Goal: Task Accomplishment & Management: Manage account settings

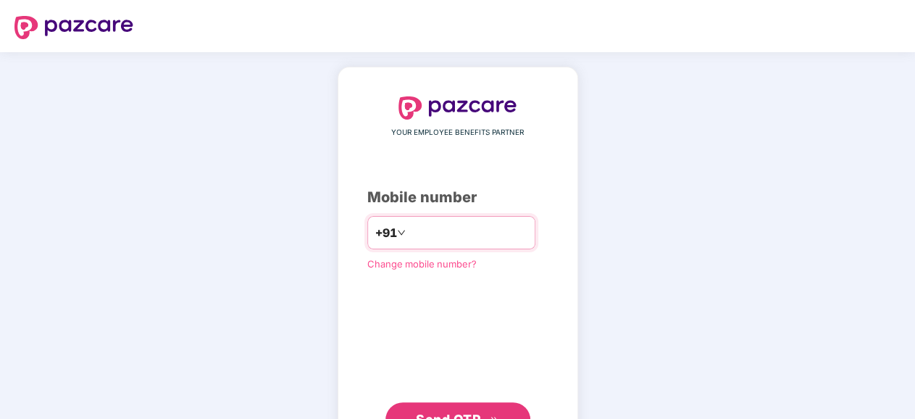
click at [419, 234] on input "number" at bounding box center [468, 232] width 119 height 23
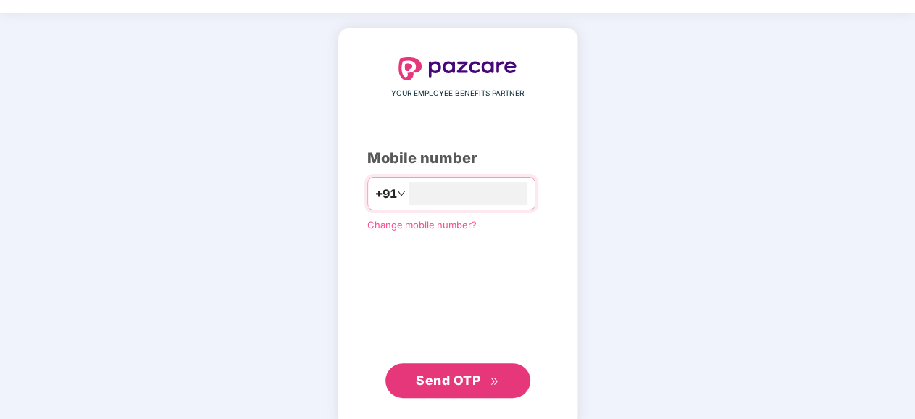
scroll to position [61, 0]
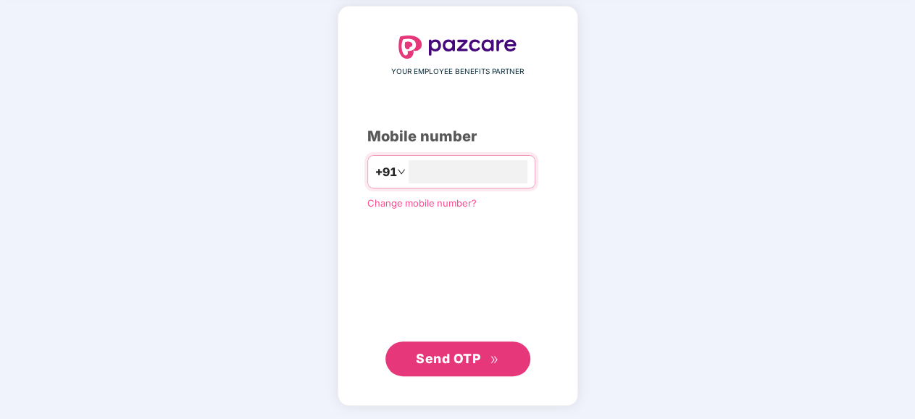
type input "**********"
click at [450, 353] on span "Send OTP" at bounding box center [448, 358] width 64 height 15
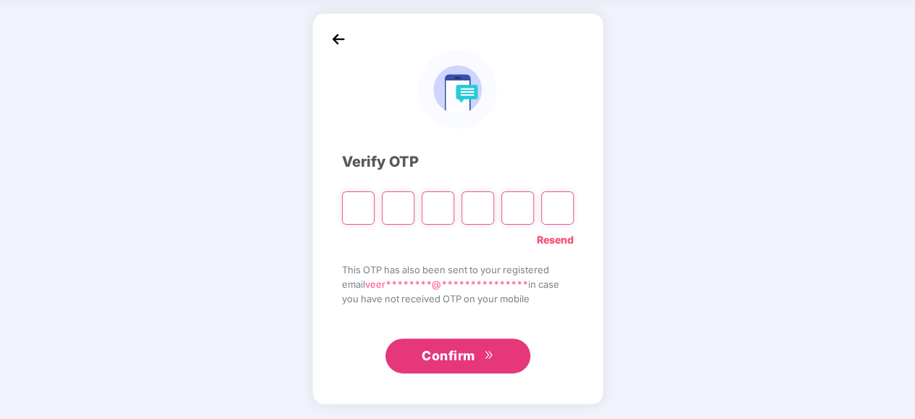
scroll to position [54, 0]
type input "*"
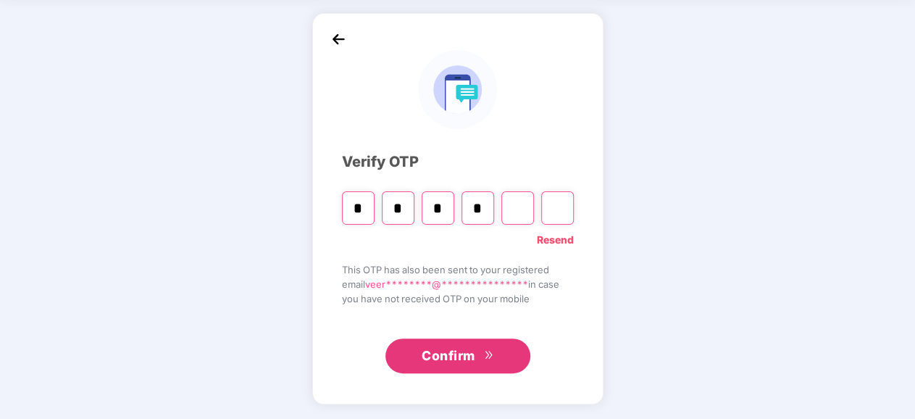
type input "*"
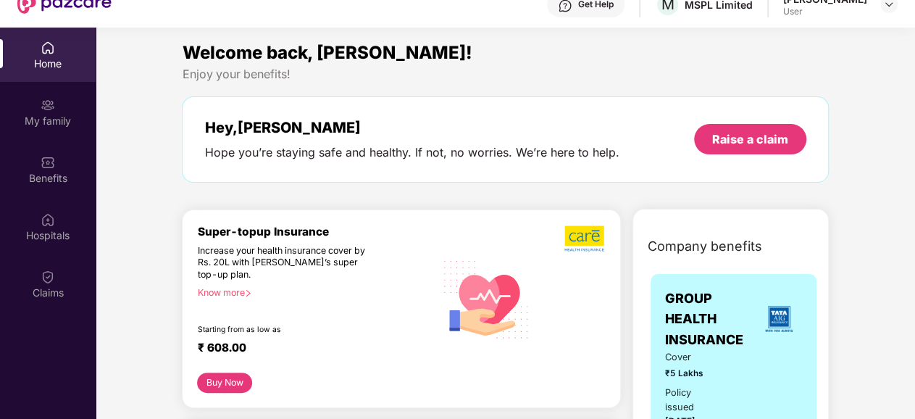
scroll to position [290, 0]
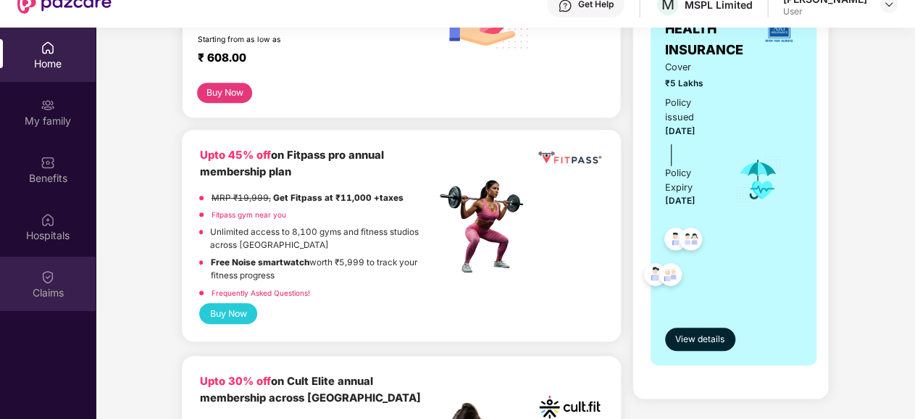
click at [57, 291] on div "Claims" at bounding box center [48, 293] width 96 height 14
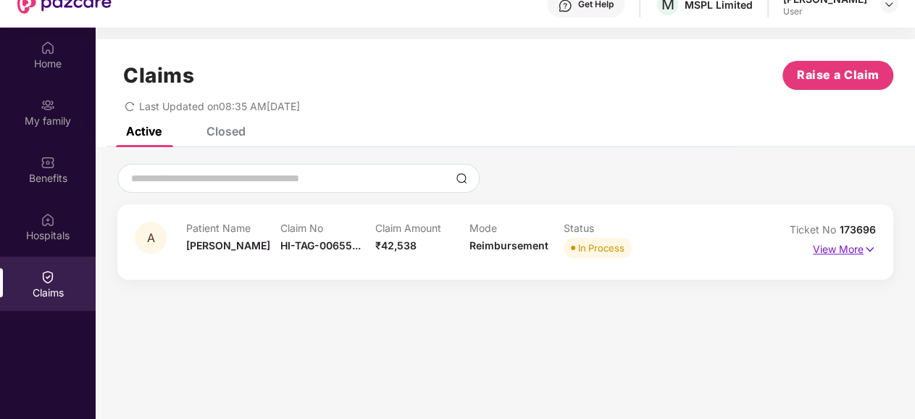
click at [841, 247] on p "View More" at bounding box center [844, 248] width 63 height 20
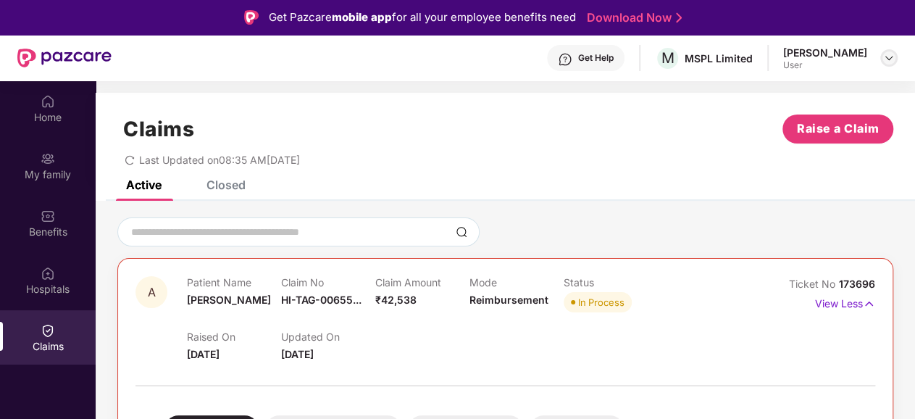
click at [887, 59] on img at bounding box center [889, 58] width 12 height 12
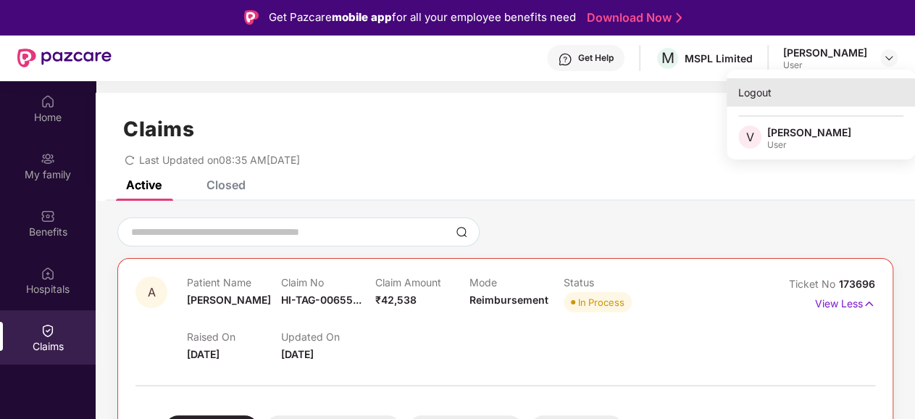
click at [748, 96] on div "Logout" at bounding box center [821, 92] width 188 height 28
